Goal: Go to known website: Access a specific website the user already knows

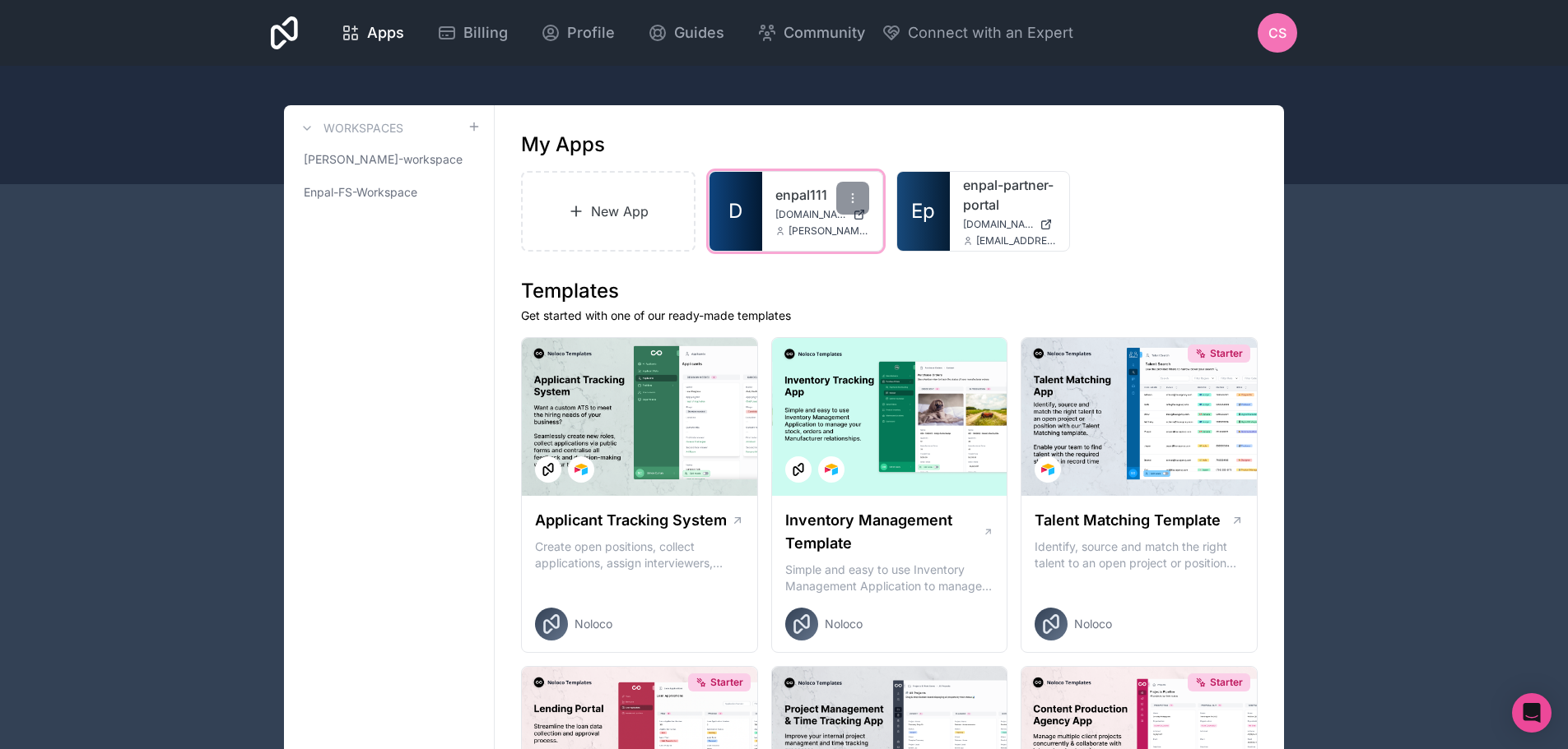
click at [811, 200] on link "enpal111" at bounding box center [822, 195] width 94 height 20
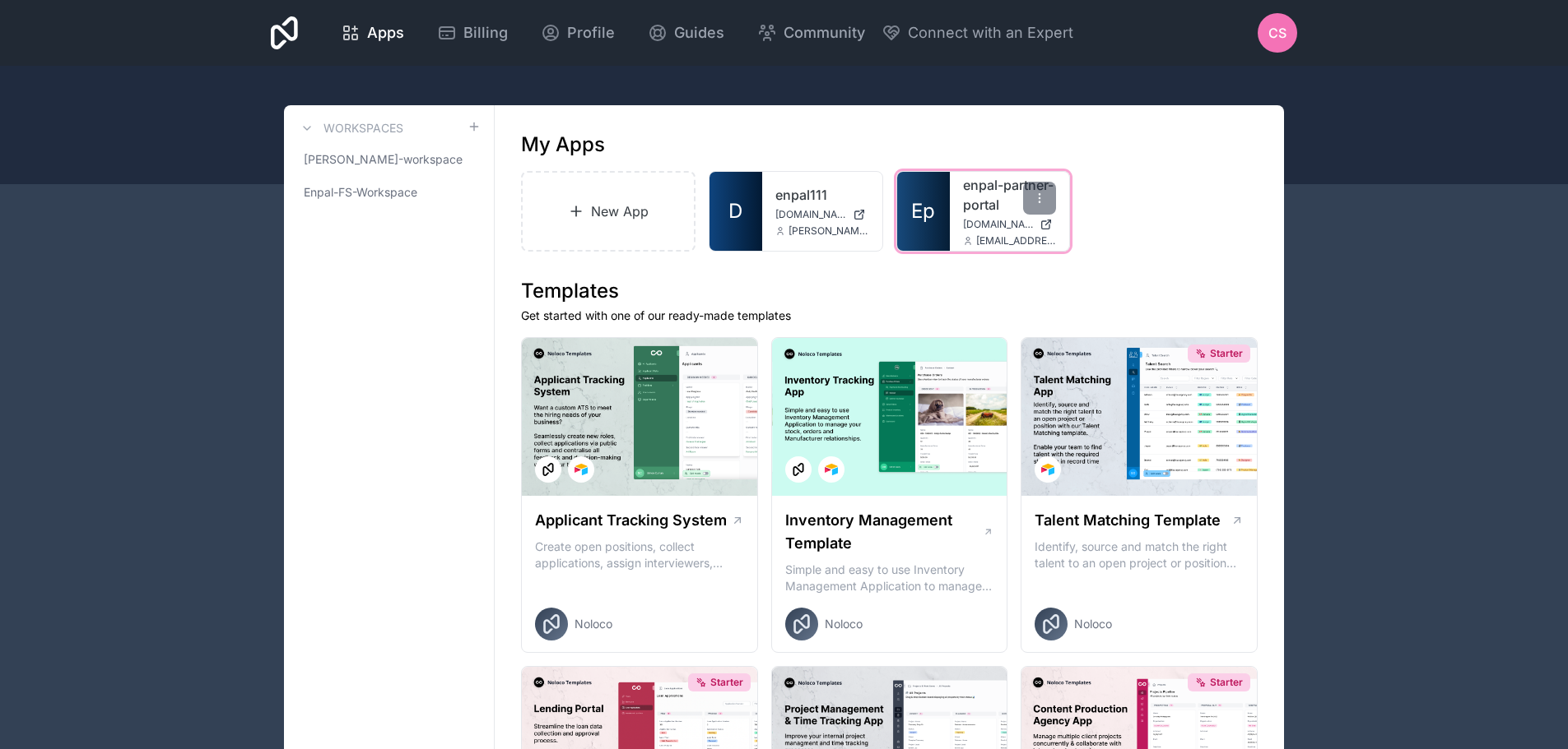
click at [967, 192] on link "enpal-partner-portal" at bounding box center [1009, 195] width 94 height 39
